Goal: Information Seeking & Learning: Learn about a topic

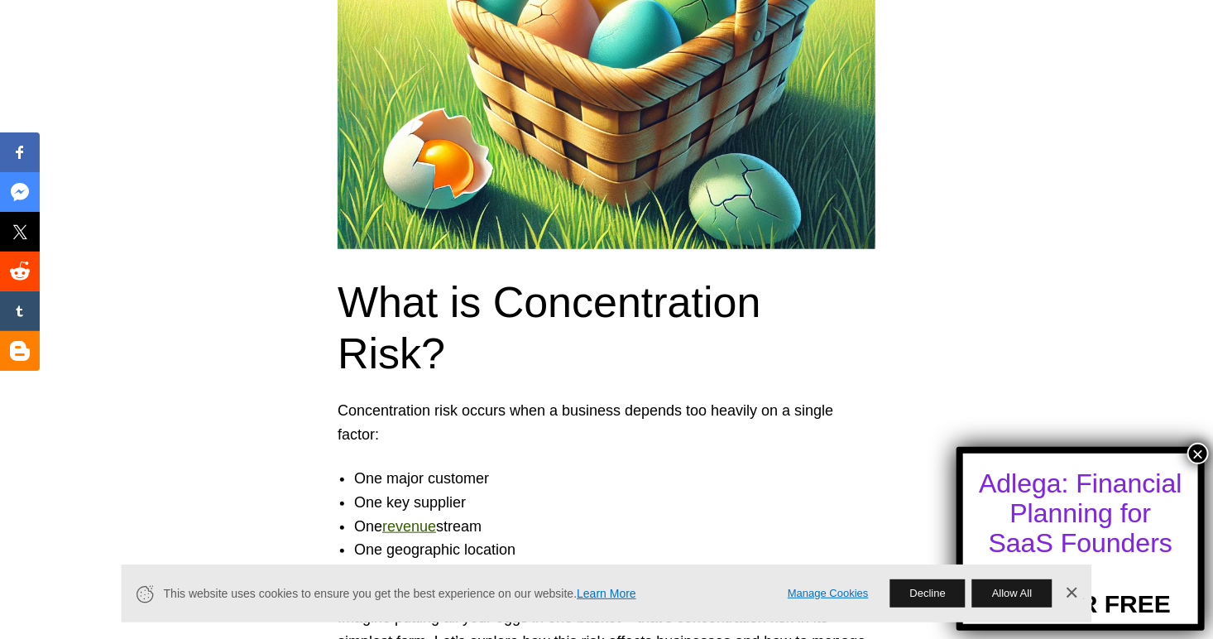
scroll to position [546, 0]
click at [406, 518] on link "revenue" at bounding box center [409, 526] width 54 height 17
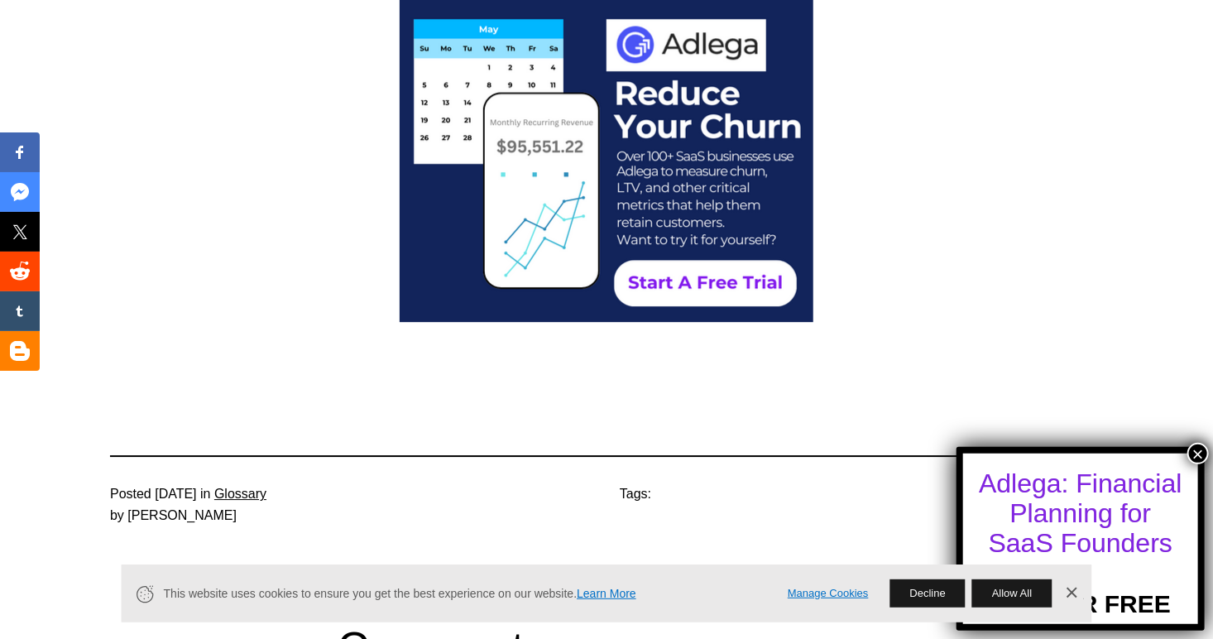
scroll to position [5334, 0]
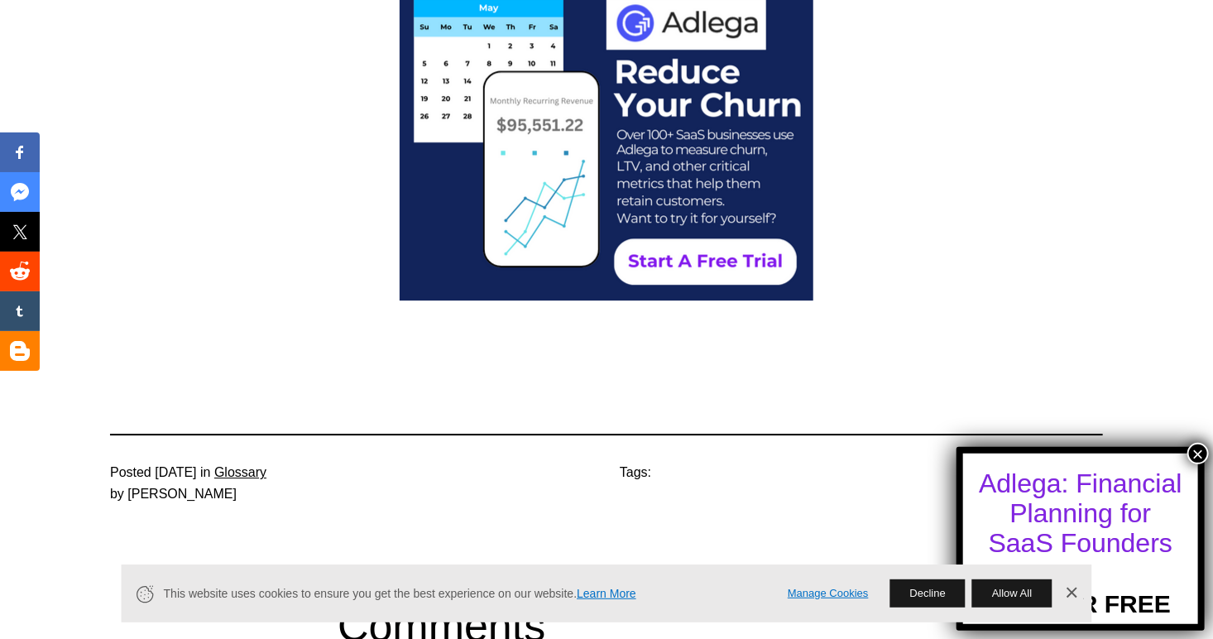
click at [267, 465] on link "Glossary" at bounding box center [240, 472] width 52 height 14
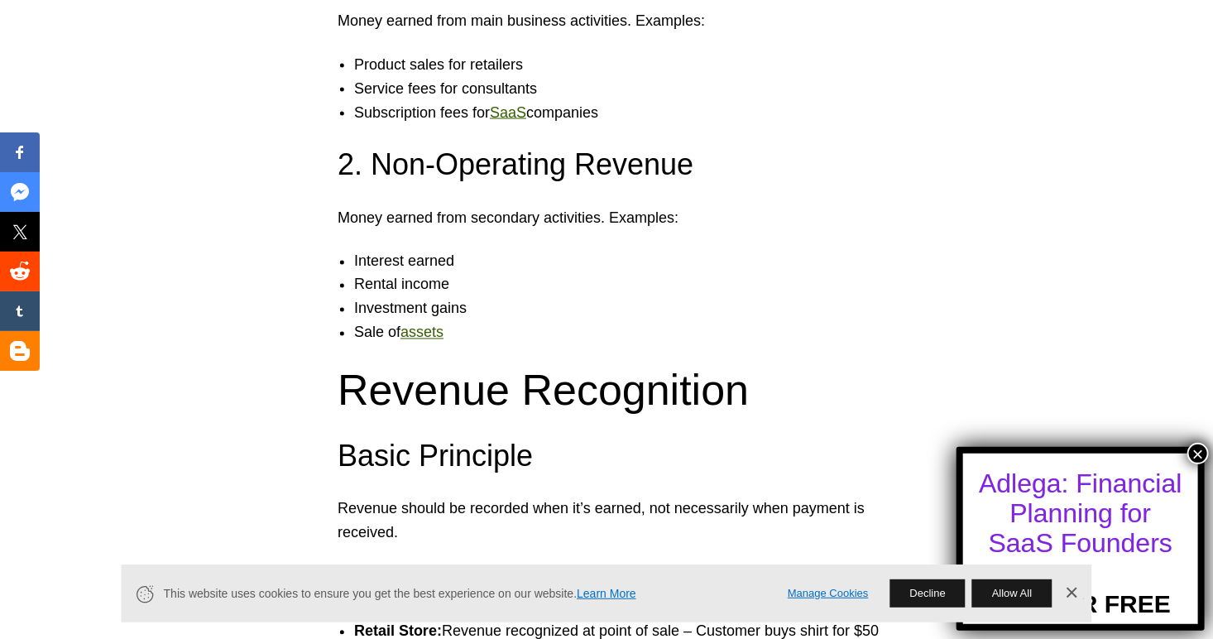
scroll to position [1267, 0]
